Goal: Task Accomplishment & Management: Use online tool/utility

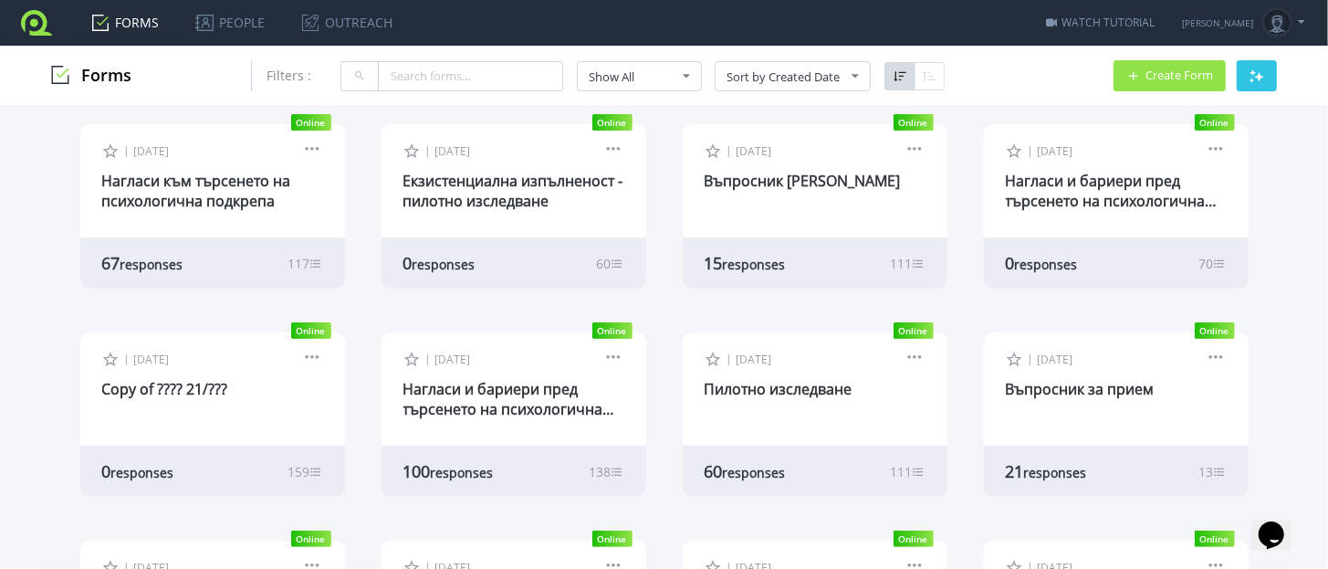
scroll to position [342, 0]
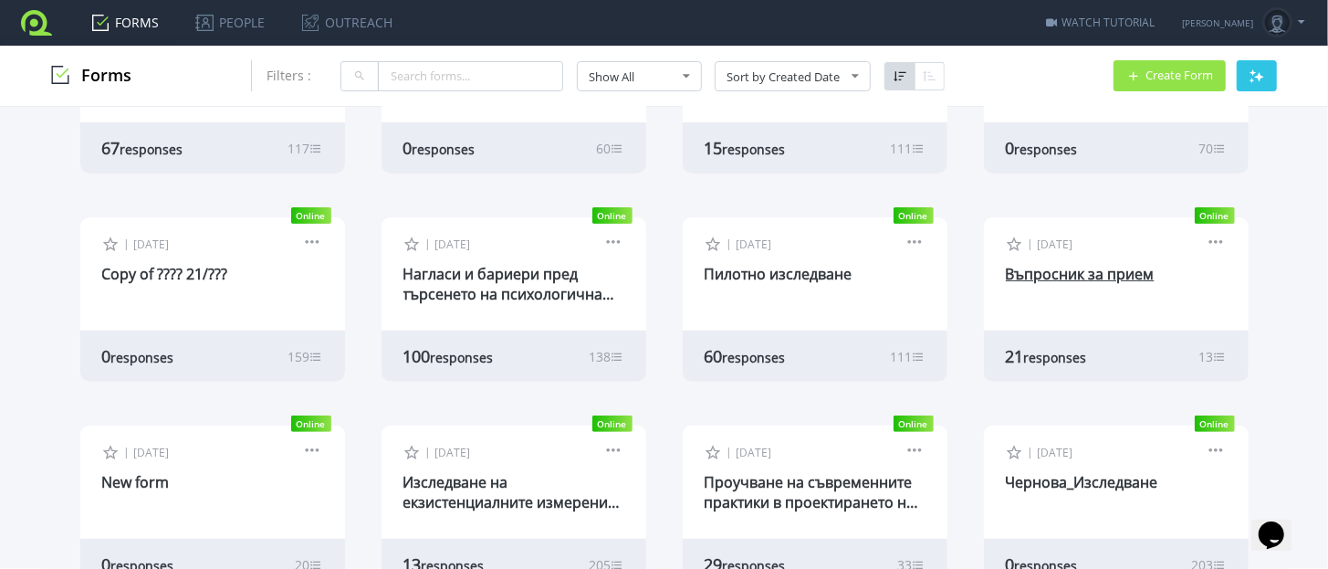
click at [1009, 275] on link "Въпросник за прием" at bounding box center [1080, 274] width 149 height 20
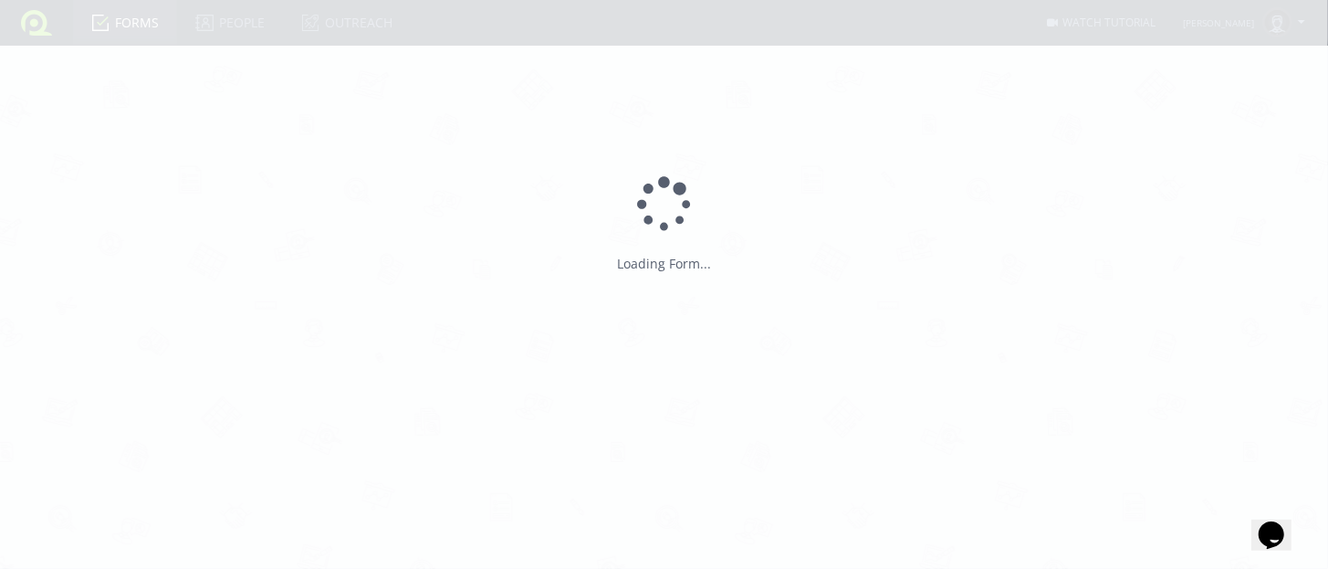
type input "Въпросник за прием"
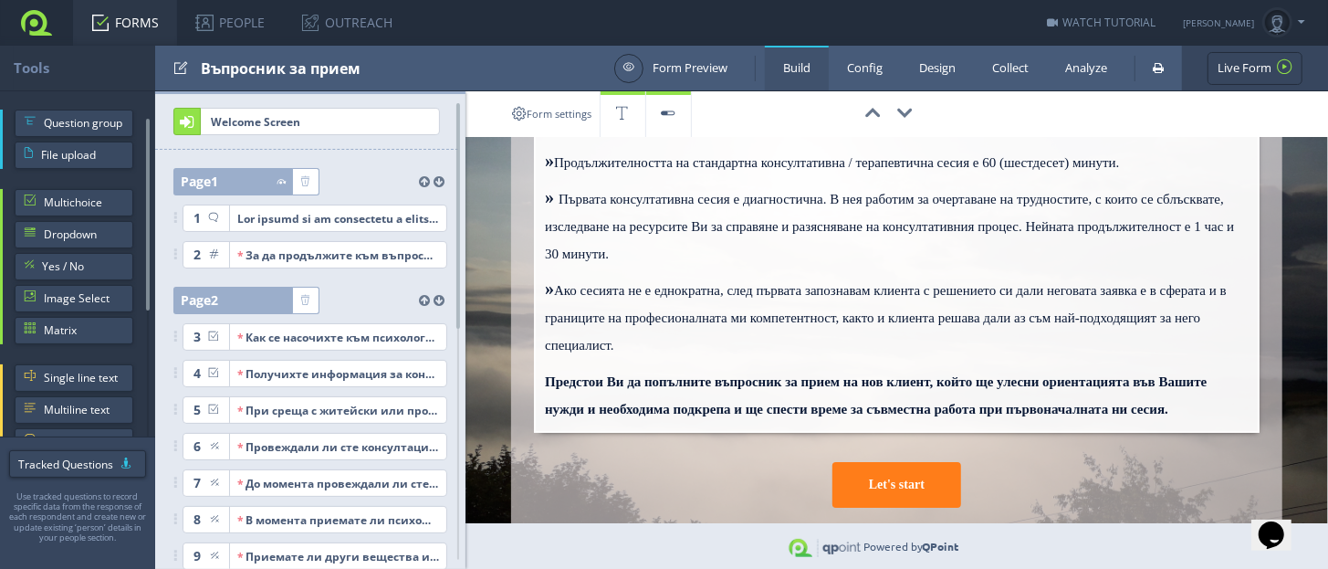
scroll to position [432, 0]
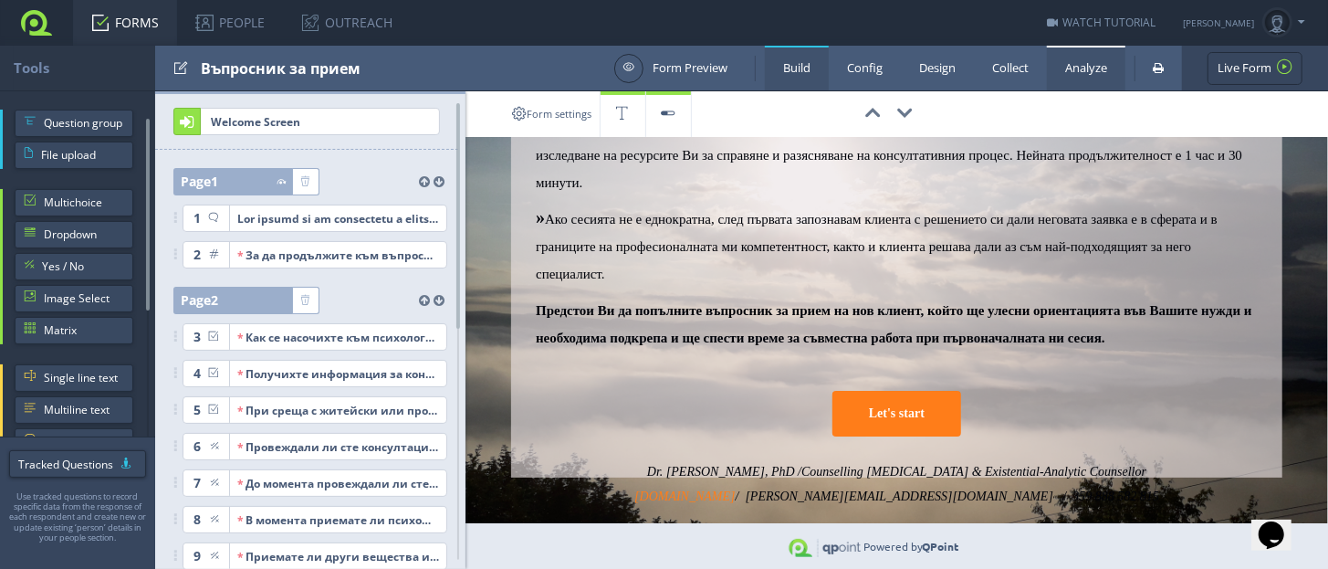
click at [1096, 70] on link "Analyze" at bounding box center [1086, 68] width 78 height 45
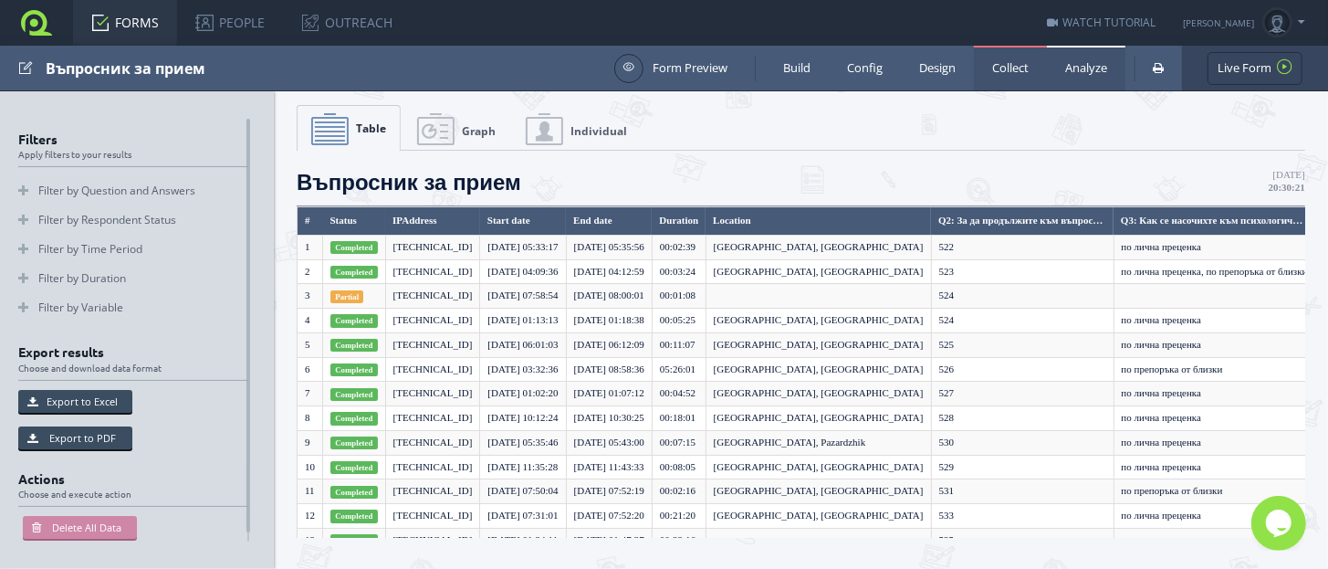
click at [1000, 69] on link "Collect" at bounding box center [1010, 68] width 73 height 45
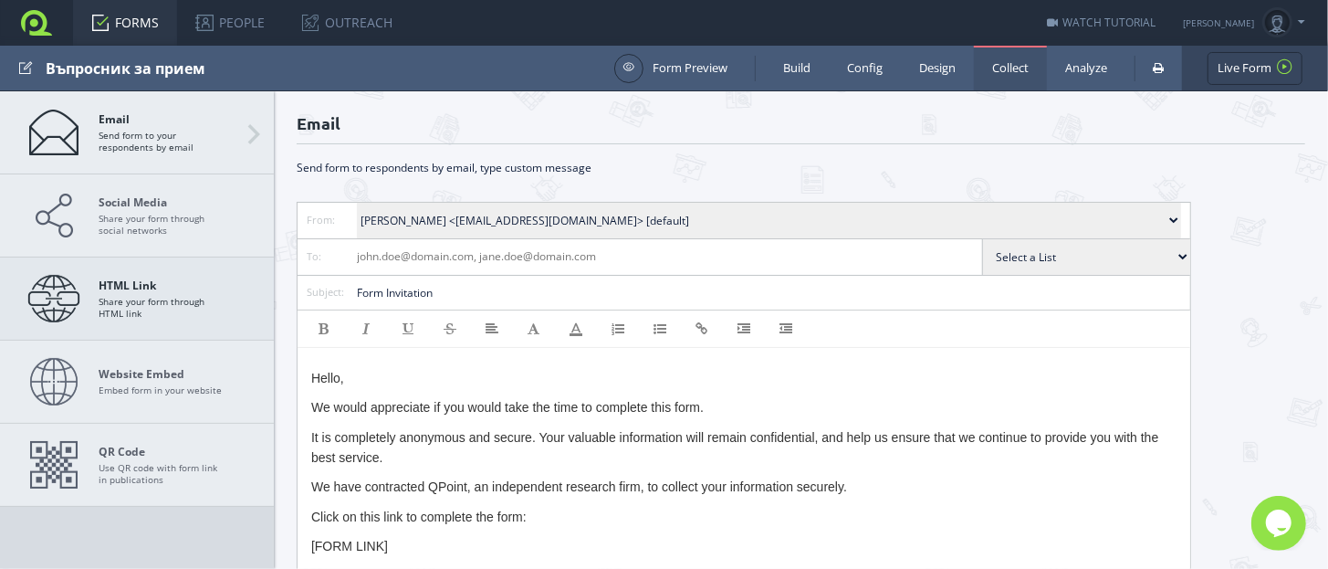
click at [162, 292] on span "HTML Link Share your form through HTML link" at bounding box center [163, 298] width 128 height 40
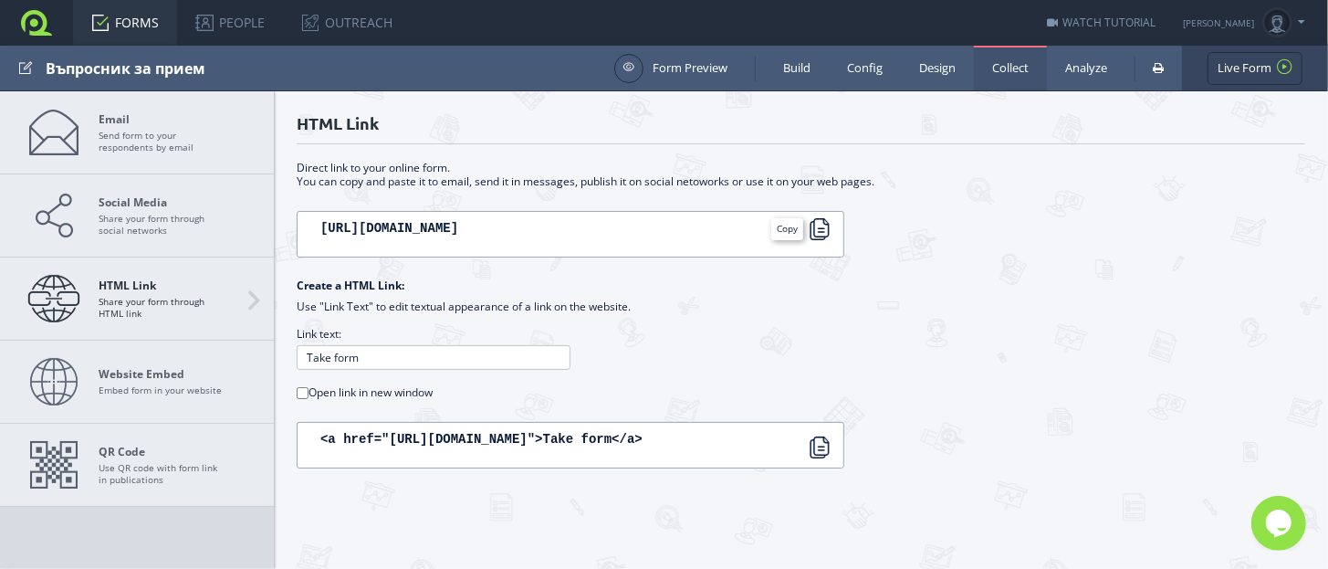
click at [820, 232] on div at bounding box center [820, 229] width 22 height 22
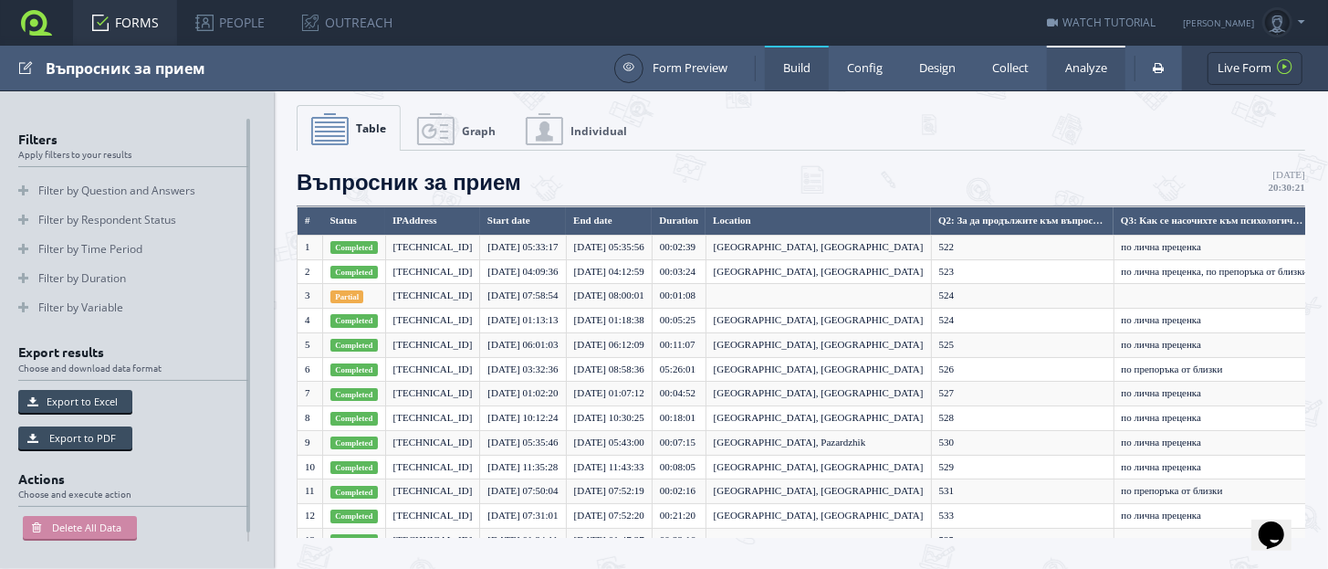
click at [792, 75] on link "Build" at bounding box center [797, 68] width 64 height 45
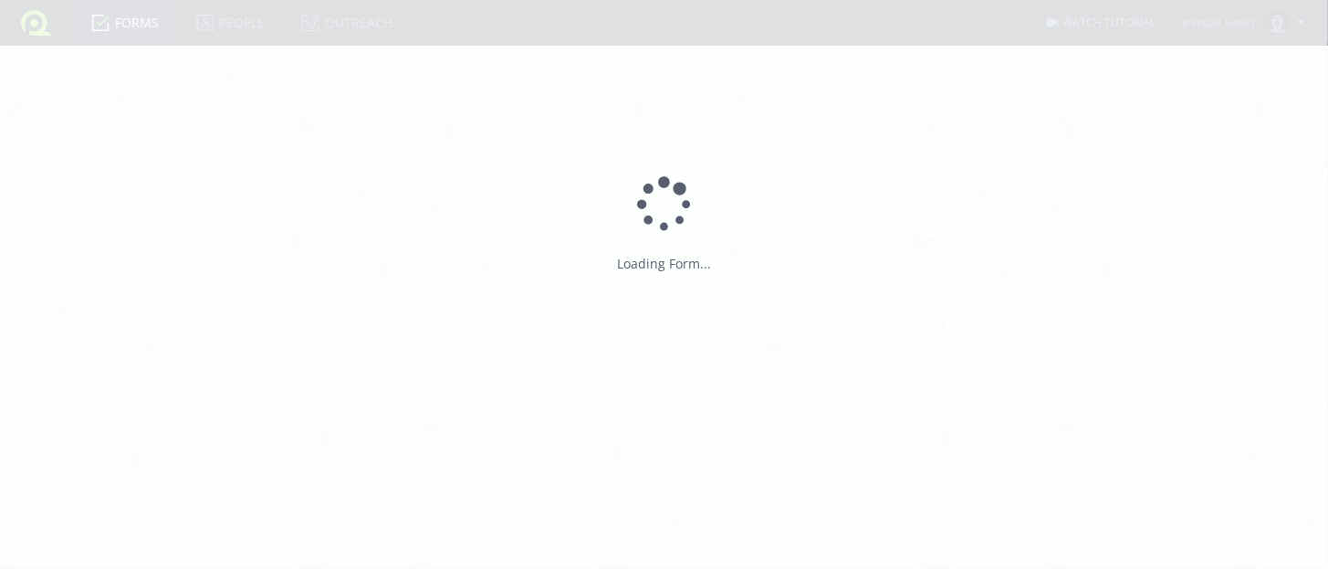
type input "Въпросник за прием"
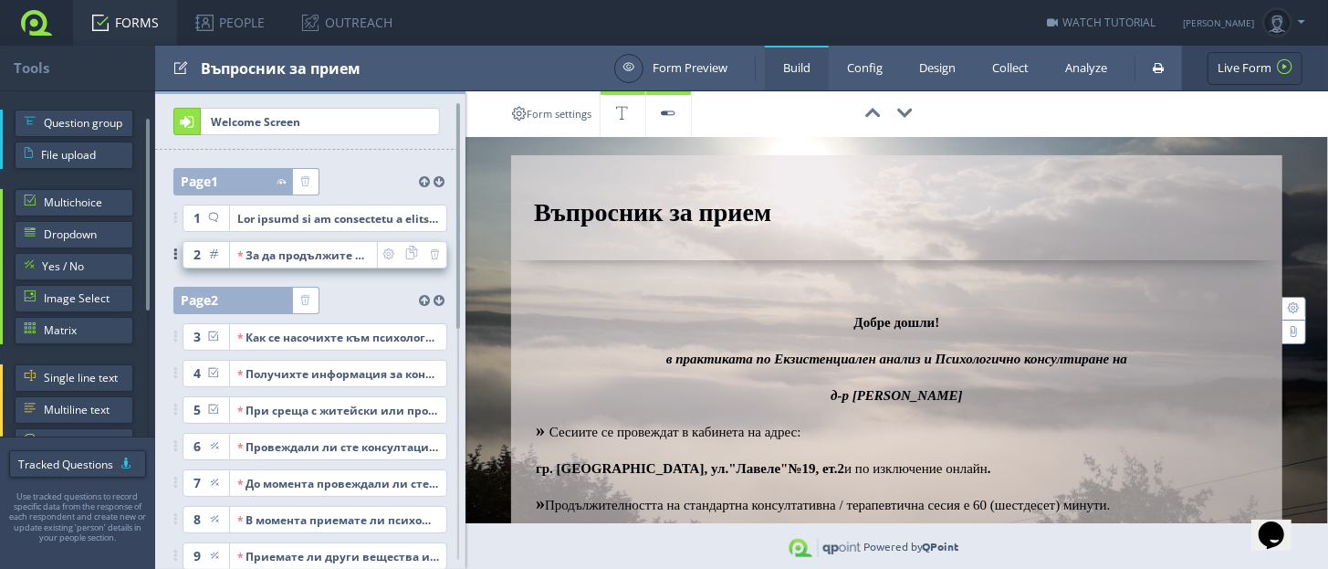
click at [296, 248] on div "За да продължите към въпросника, моля въведете своя персонален идентификационен…" at bounding box center [303, 255] width 132 height 26
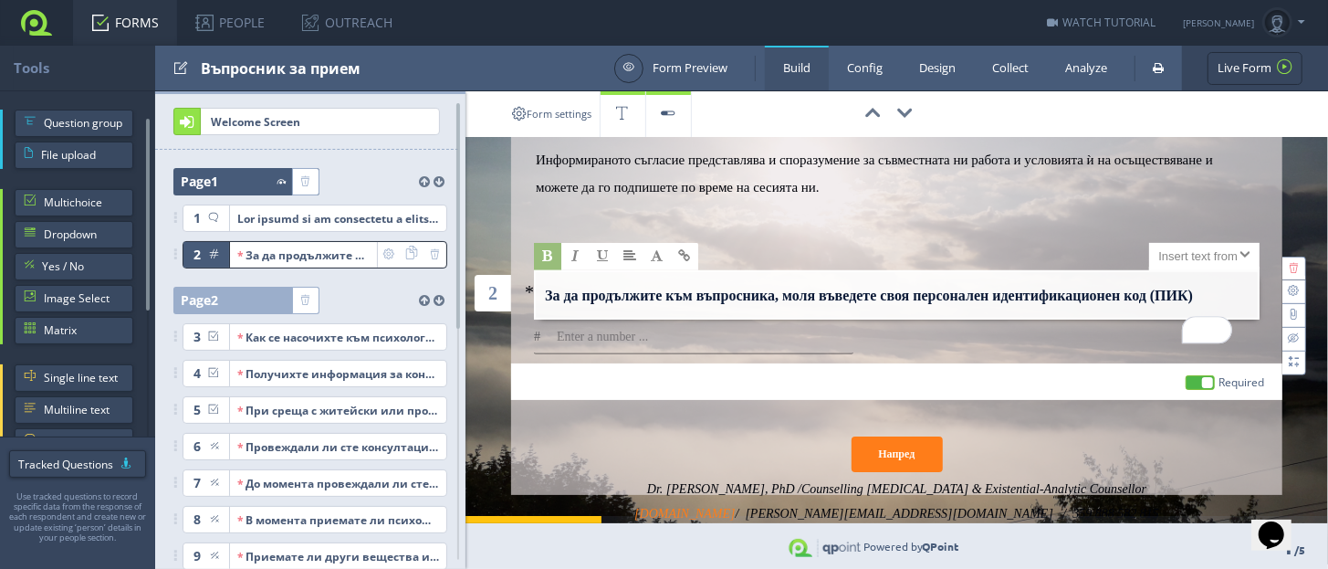
scroll to position [101, 0]
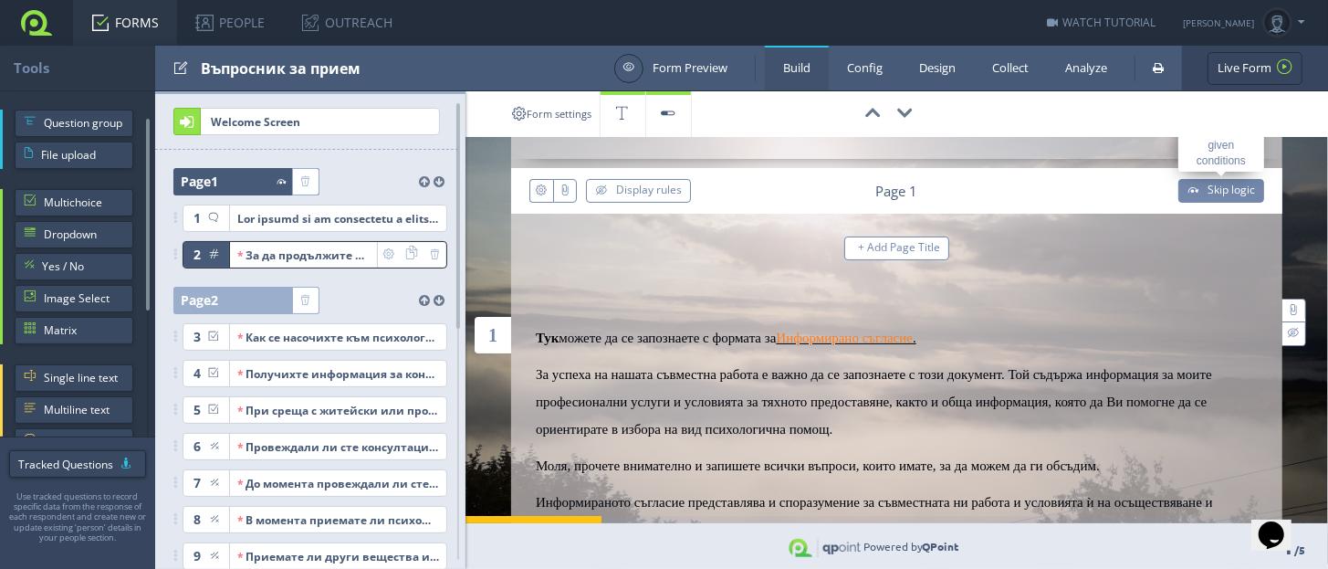
click at [1207, 193] on span "Skip logic" at bounding box center [1230, 190] width 47 height 16
select select "9"
select select "10"
select select "2"
select select "YpK.r7GMVrUg5JwBEuExzw__"
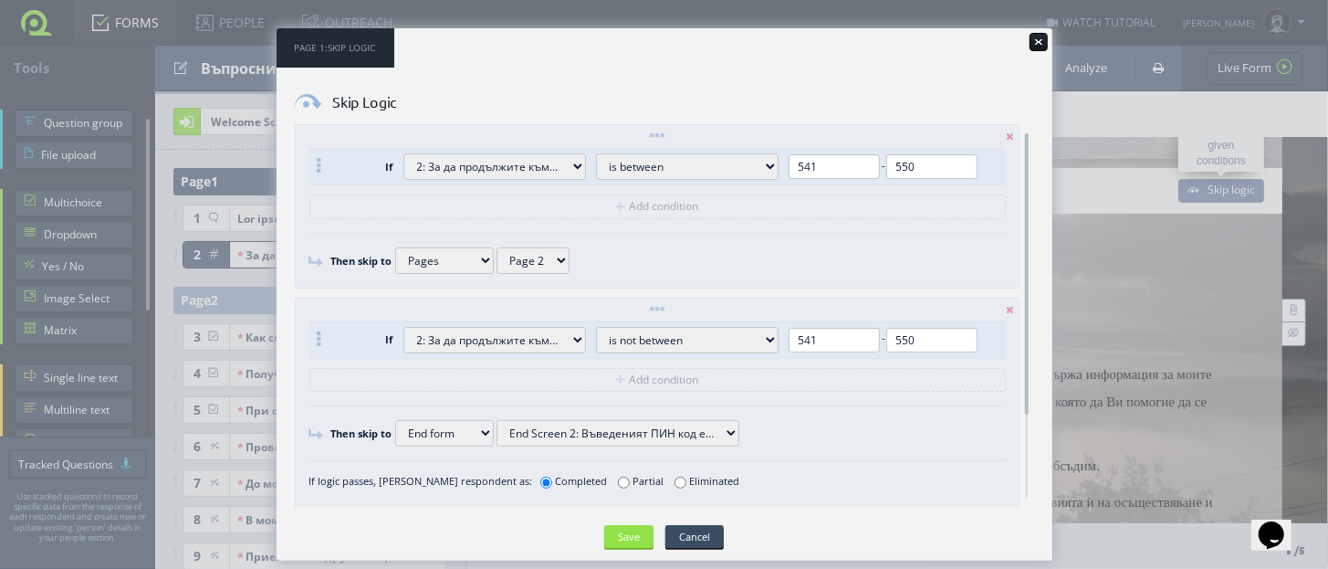
click at [1040, 40] on div at bounding box center [1038, 42] width 18 height 18
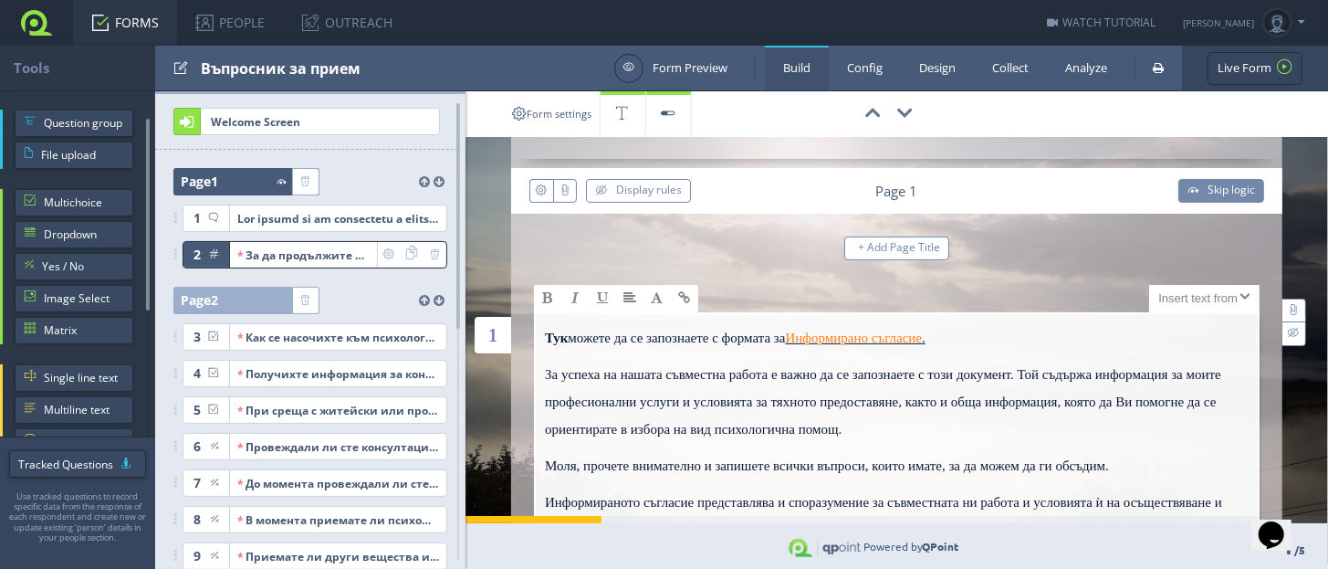
click at [886, 339] on link "Информирано съгласие" at bounding box center [854, 337] width 137 height 15
type input "Информирано съгласие"
type input "https://drive.google.com/file/d/1G-Axix7S6qkVyAYu3I8mhtv5uPjfn83w/view?usp=shar…"
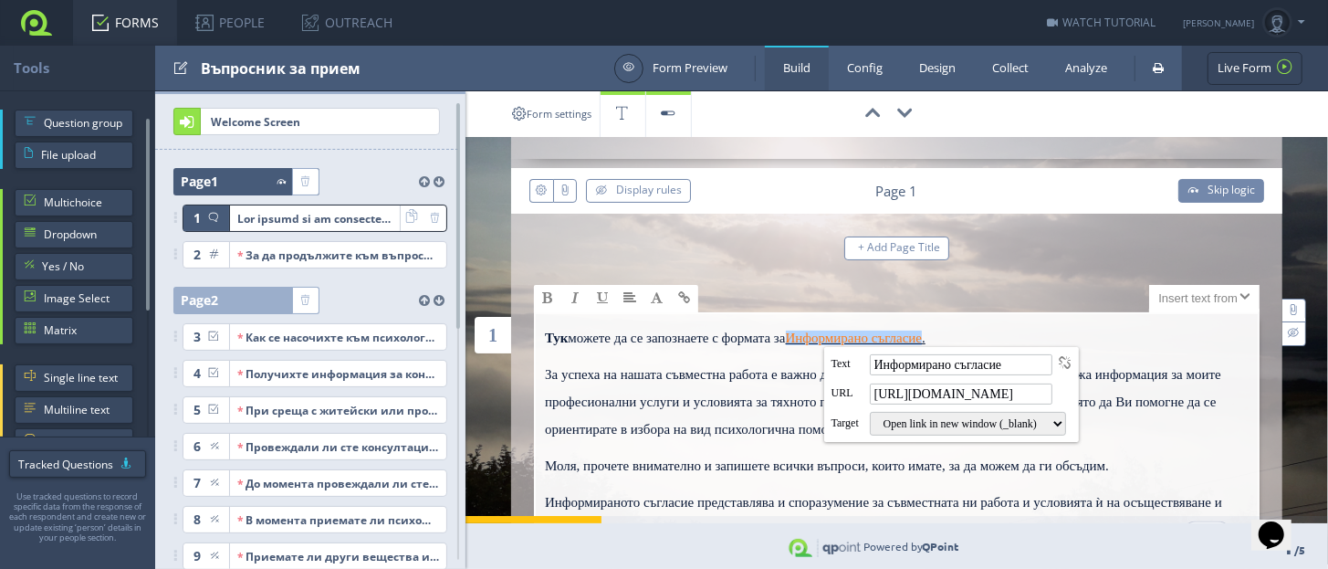
click at [1078, 296] on div "X Large Size Large Size Normal Size Small Size X Small Size" at bounding box center [897, 298] width 726 height 27
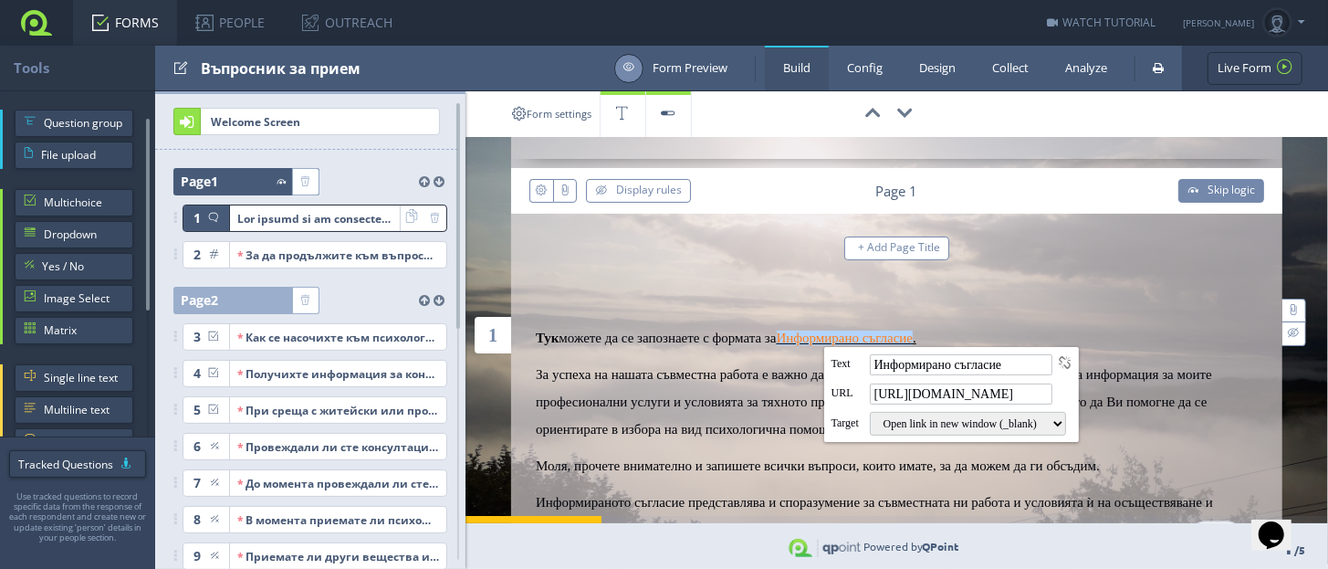
click at [635, 68] on div at bounding box center [628, 68] width 29 height 29
click at [103, 30] on link "FORMS" at bounding box center [125, 23] width 104 height 46
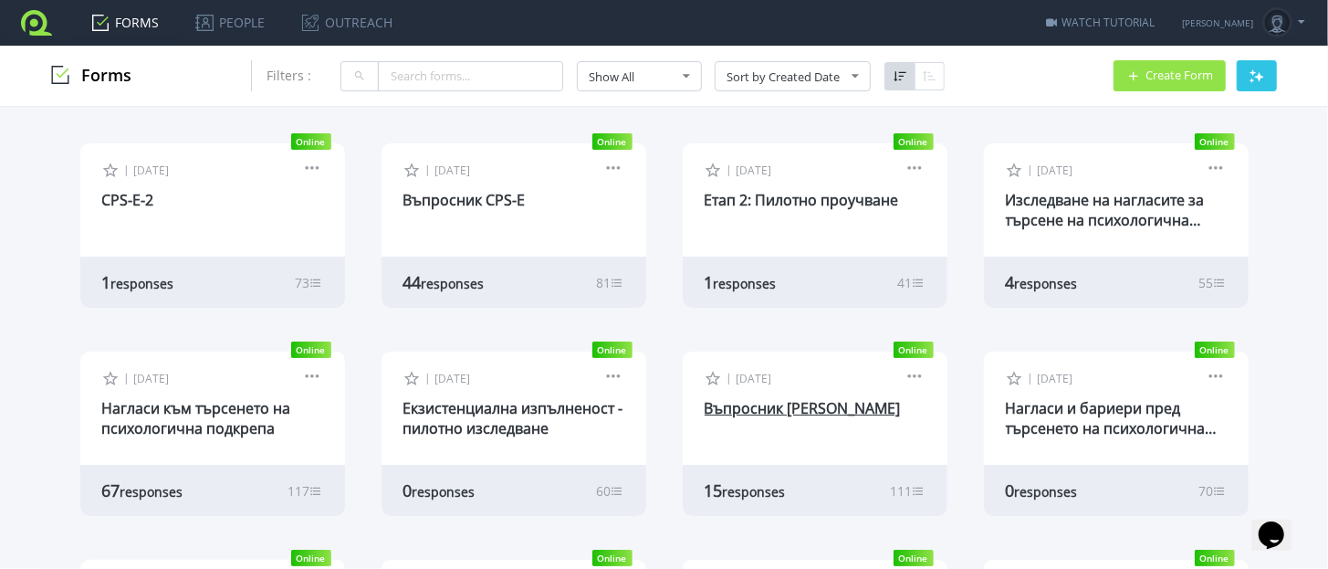
click at [782, 411] on link "Въпросник [PERSON_NAME]" at bounding box center [803, 408] width 196 height 20
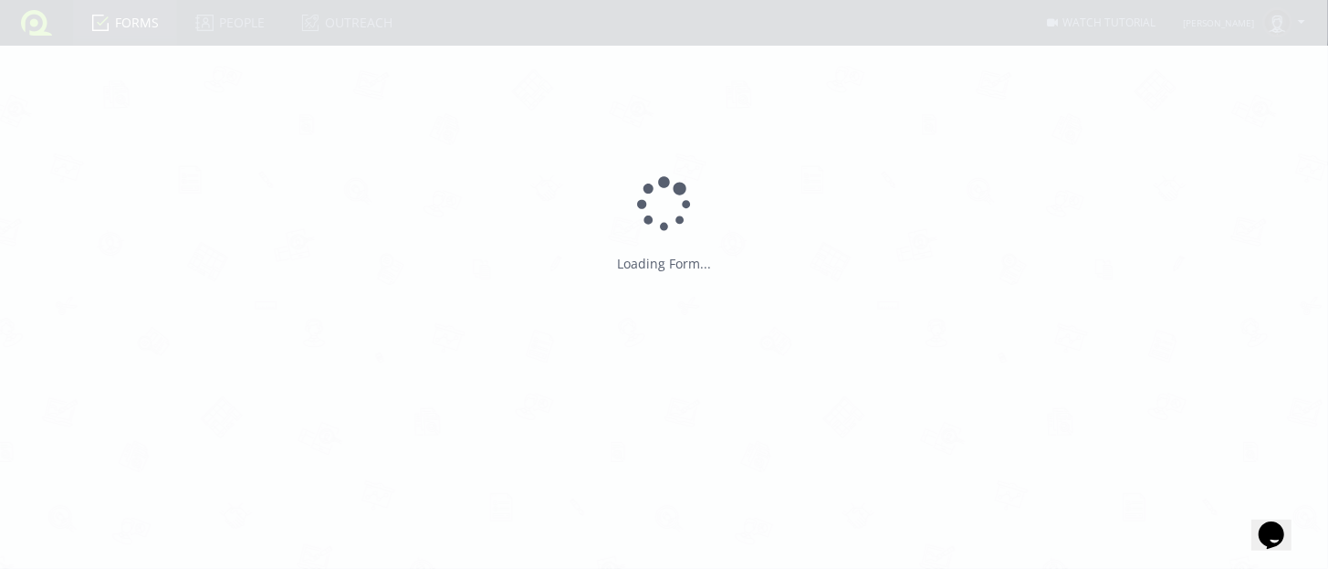
type input "Въпросник [PERSON_NAME]"
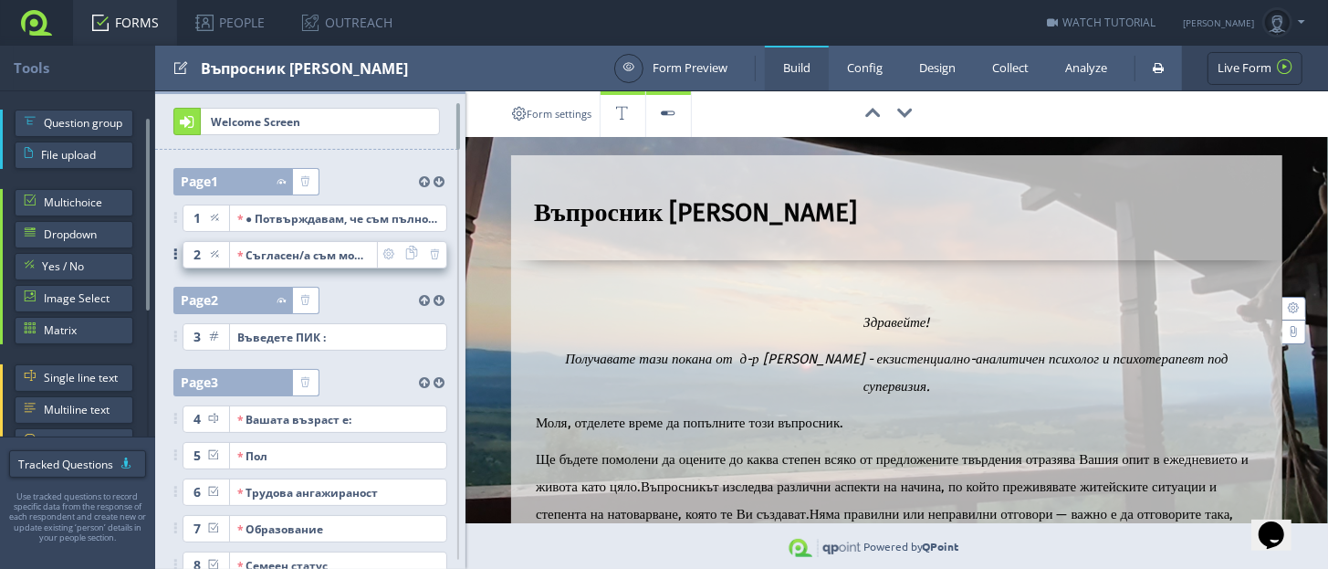
click at [289, 252] on div "Съгласен/а съм моите анонимизирани отговори на въпросите в настоящия въпросник …" at bounding box center [303, 255] width 132 height 26
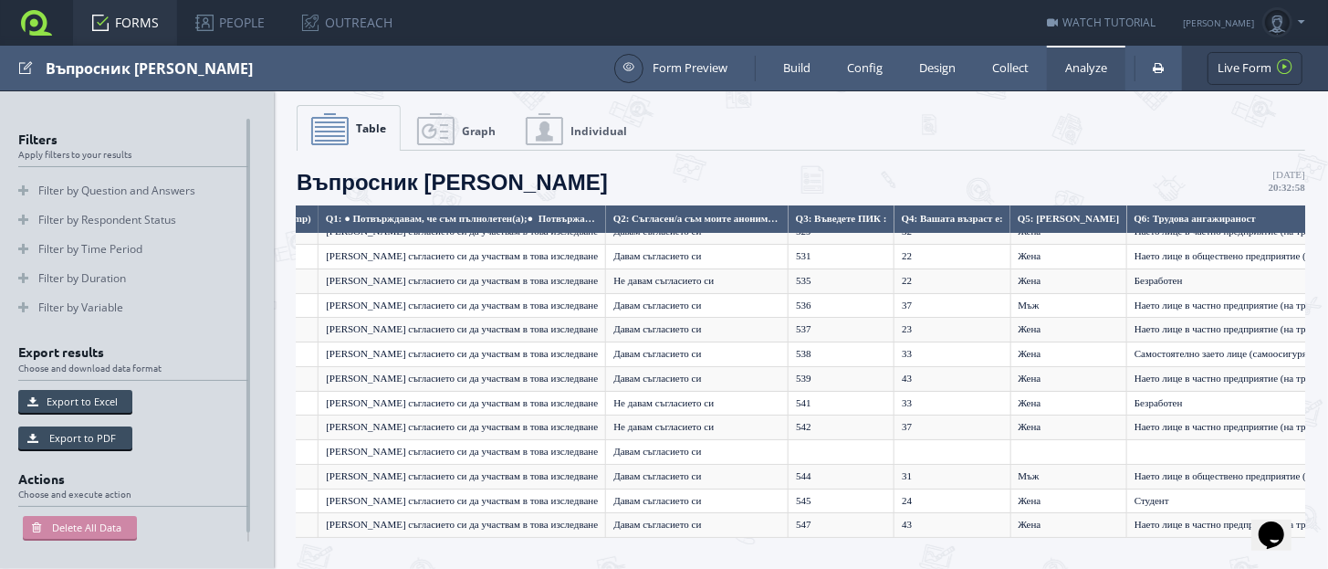
scroll to position [77, 932]
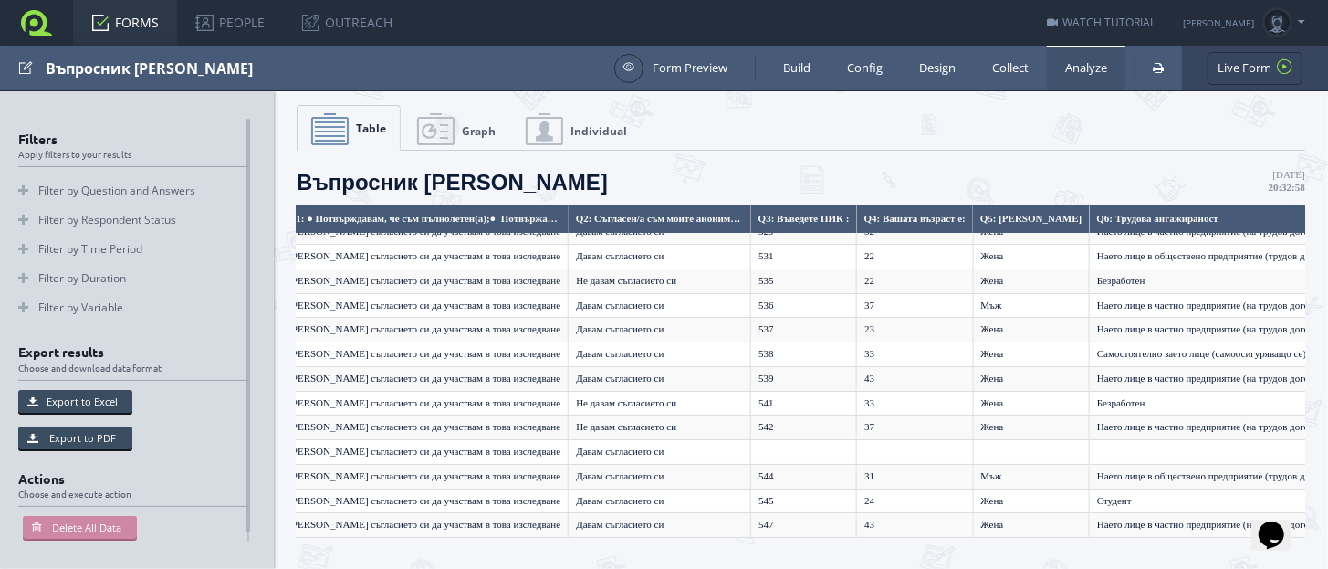
click at [1070, 68] on link "Analyze" at bounding box center [1086, 68] width 78 height 45
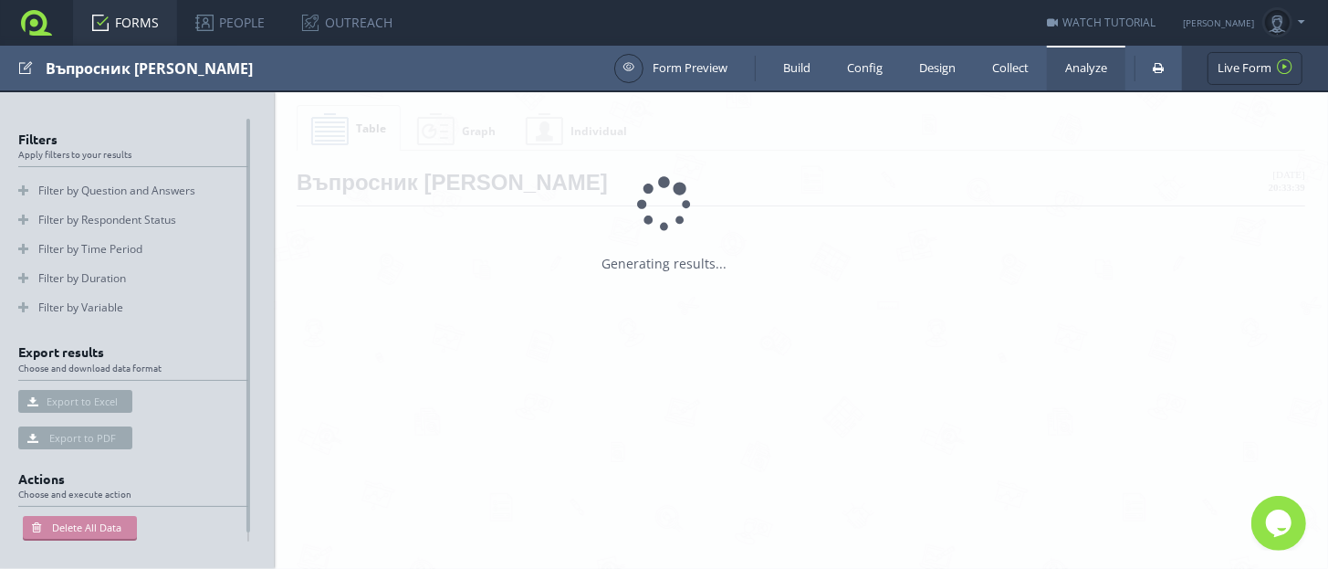
click at [780, 69] on link "Build" at bounding box center [797, 68] width 64 height 45
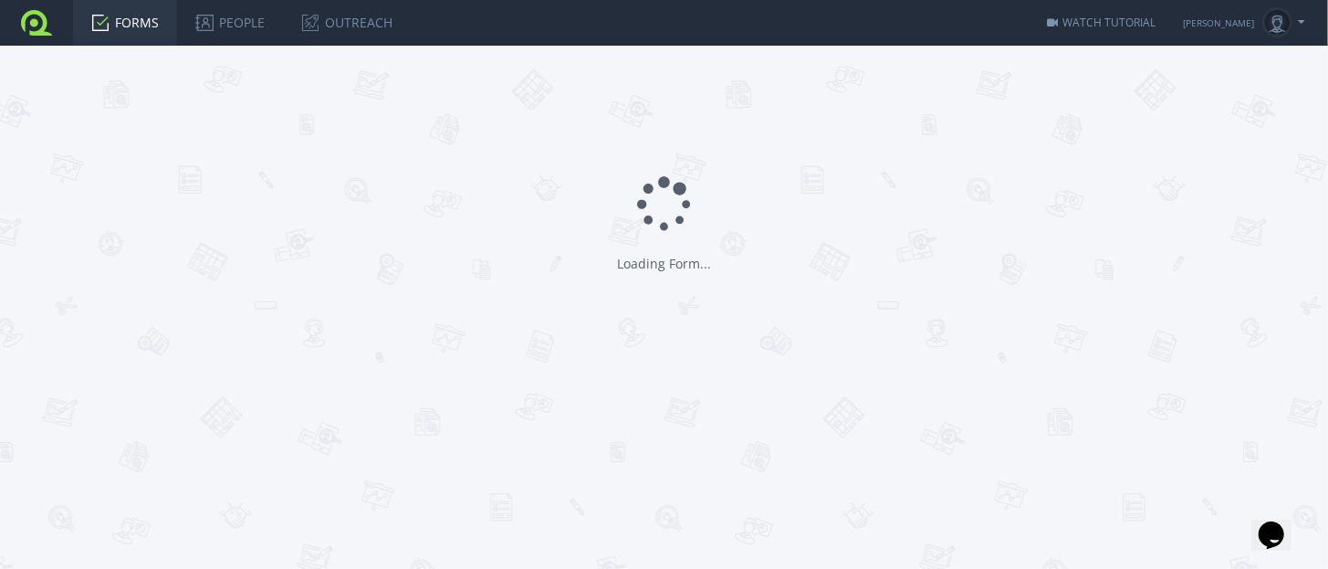
type input "Въпросник [PERSON_NAME]"
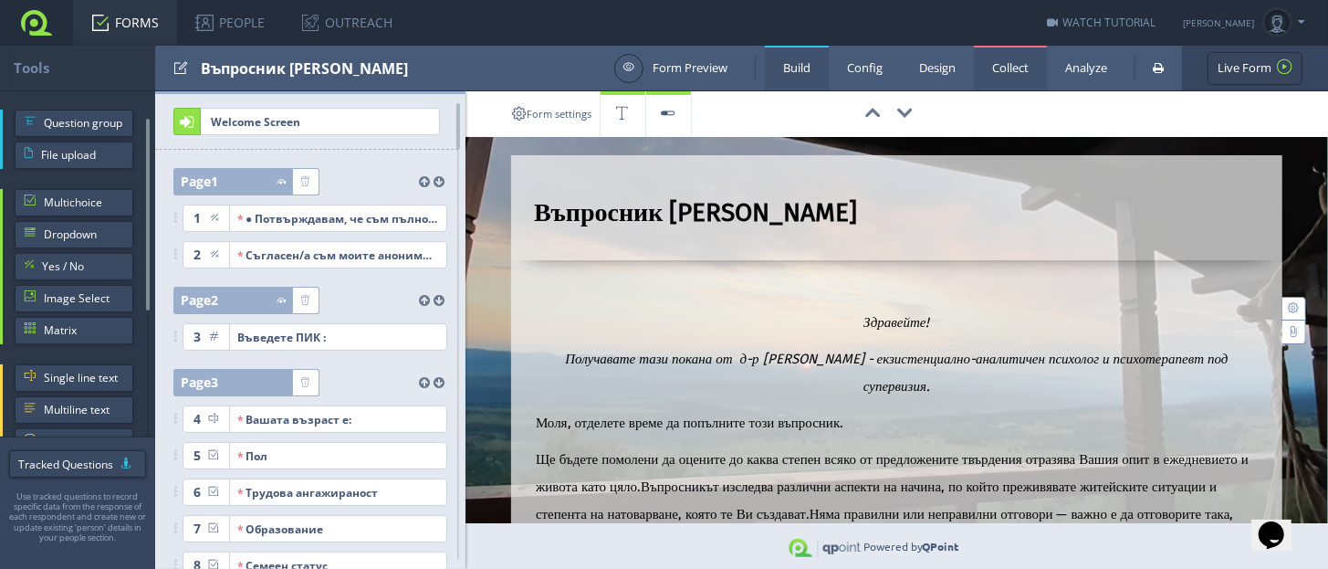
click at [995, 74] on link "Collect" at bounding box center [1010, 68] width 73 height 45
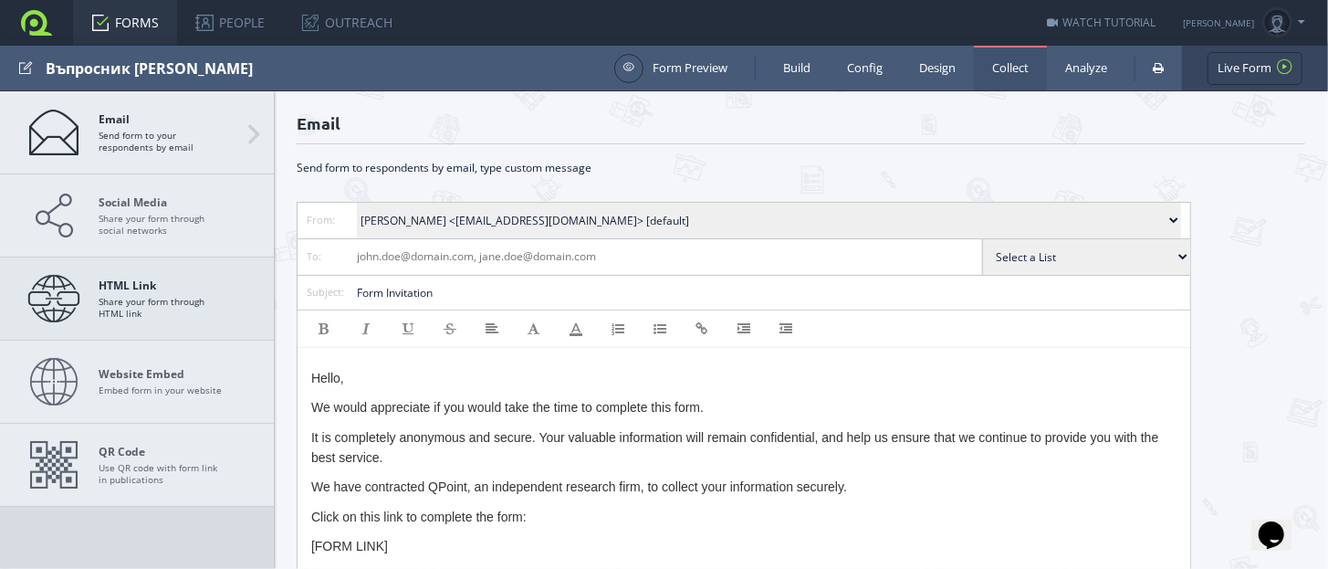
click at [180, 298] on span "HTML Link Share your form through HTML link" at bounding box center [163, 298] width 128 height 40
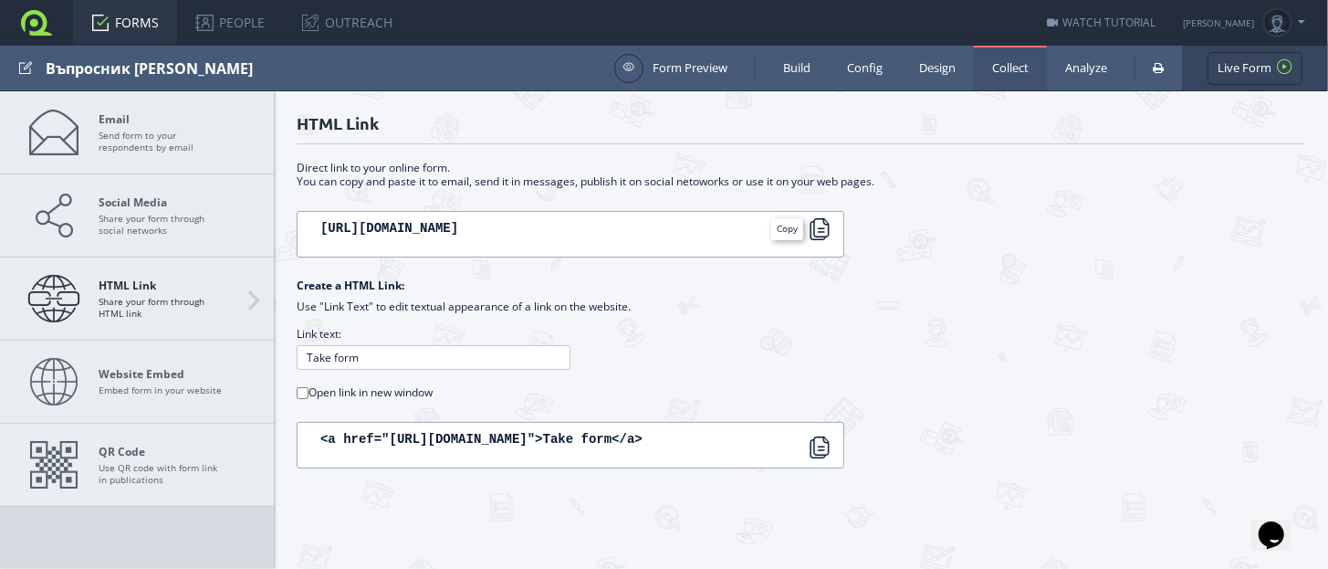
click at [815, 229] on div at bounding box center [820, 229] width 22 height 22
